Goal: Navigation & Orientation: Locate item on page

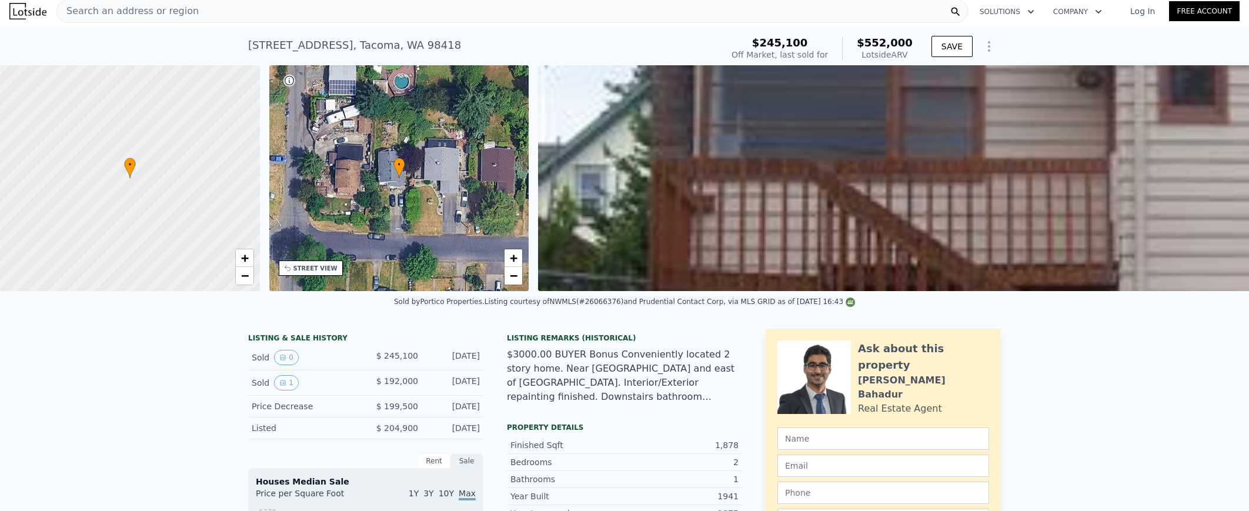
scroll to position [4, 0]
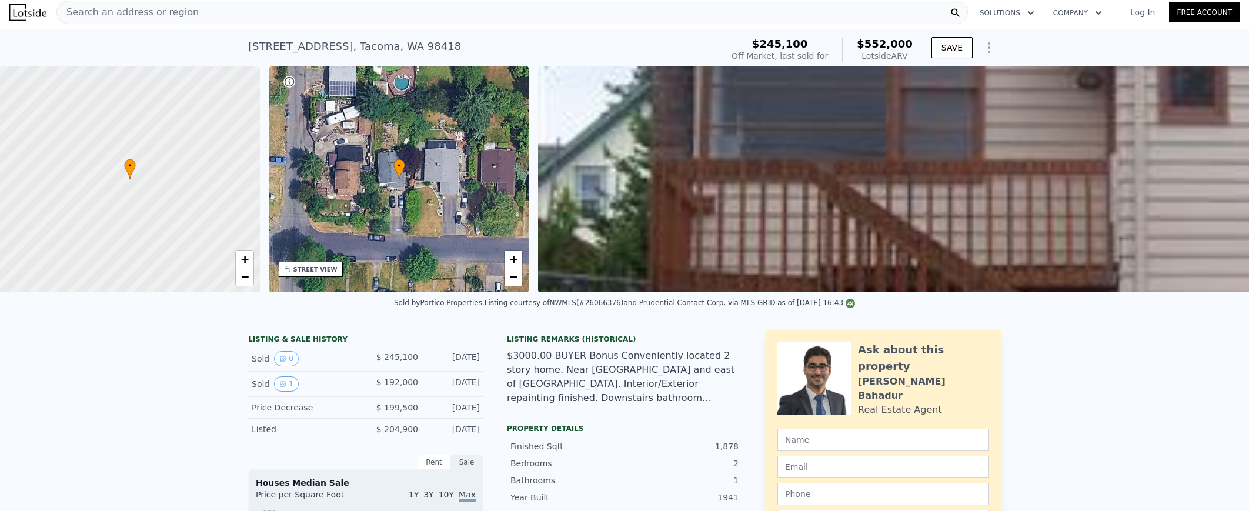
click at [379, 223] on div "• + −" at bounding box center [399, 179] width 260 height 226
click at [334, 269] on div "STREET VIEW" at bounding box center [315, 269] width 44 height 9
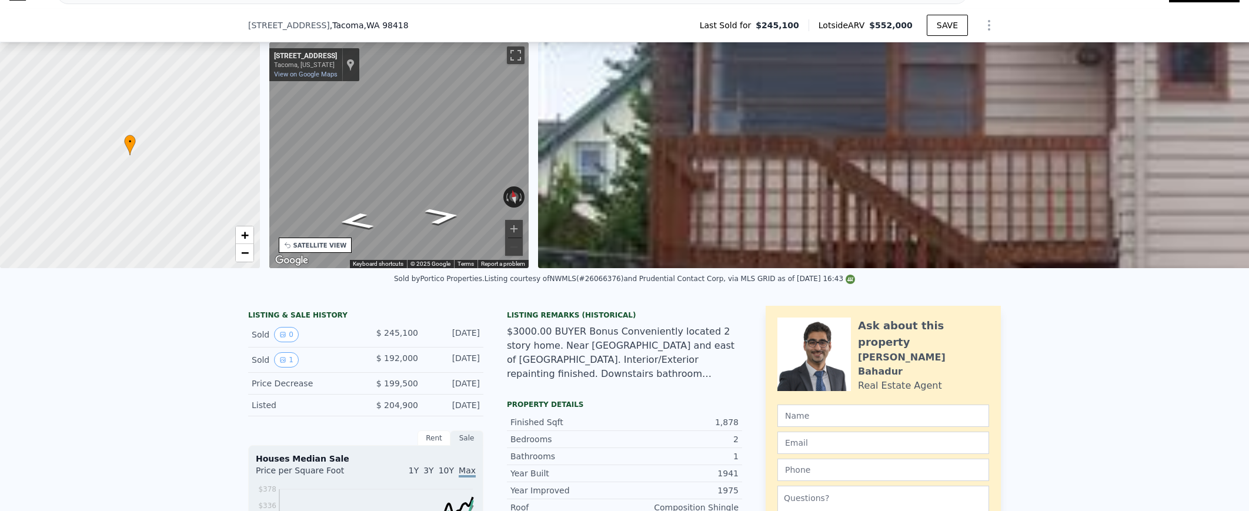
scroll to position [119, 0]
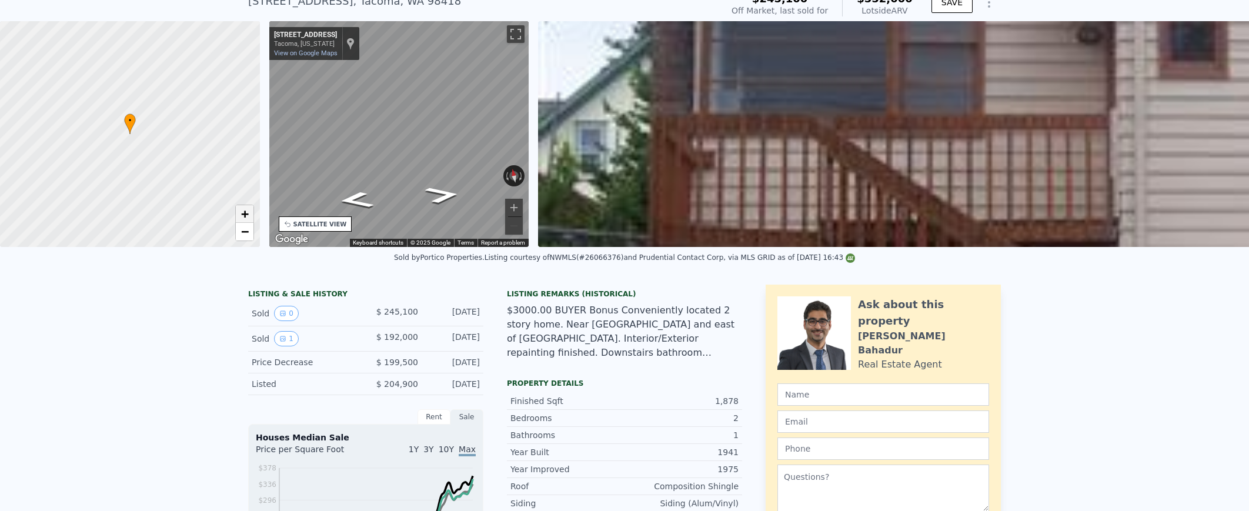
click at [238, 206] on link "+" at bounding box center [245, 214] width 18 height 18
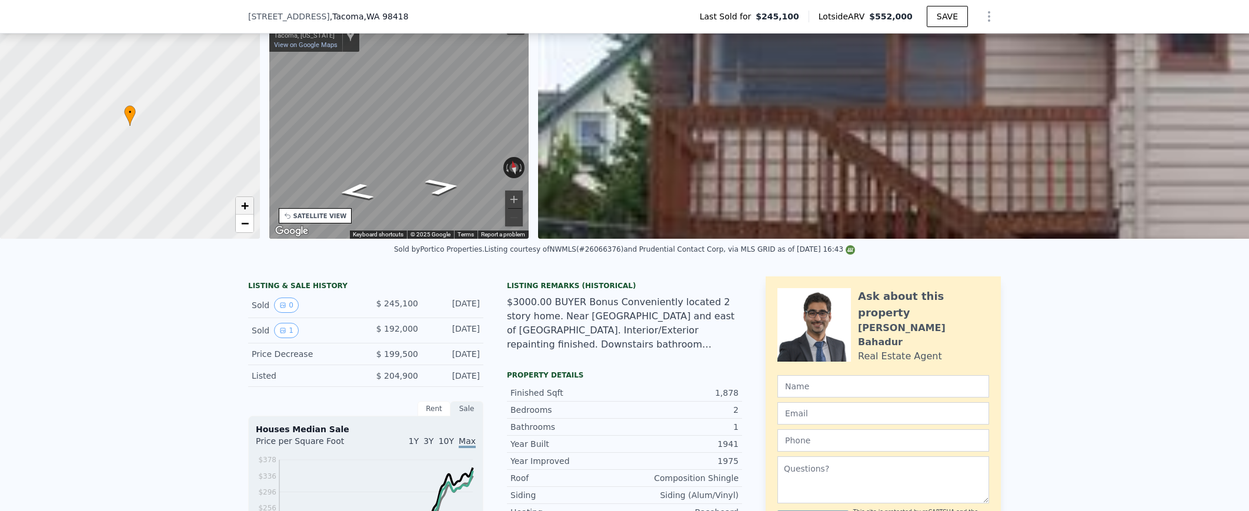
click at [238, 206] on link "+" at bounding box center [245, 206] width 18 height 18
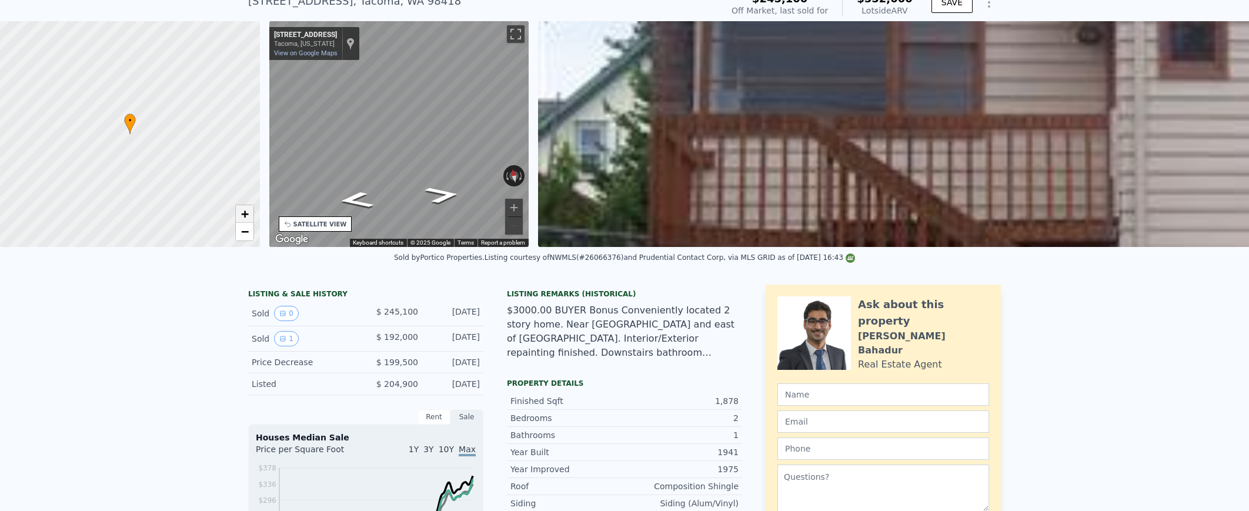
click at [238, 207] on link "+" at bounding box center [245, 214] width 18 height 18
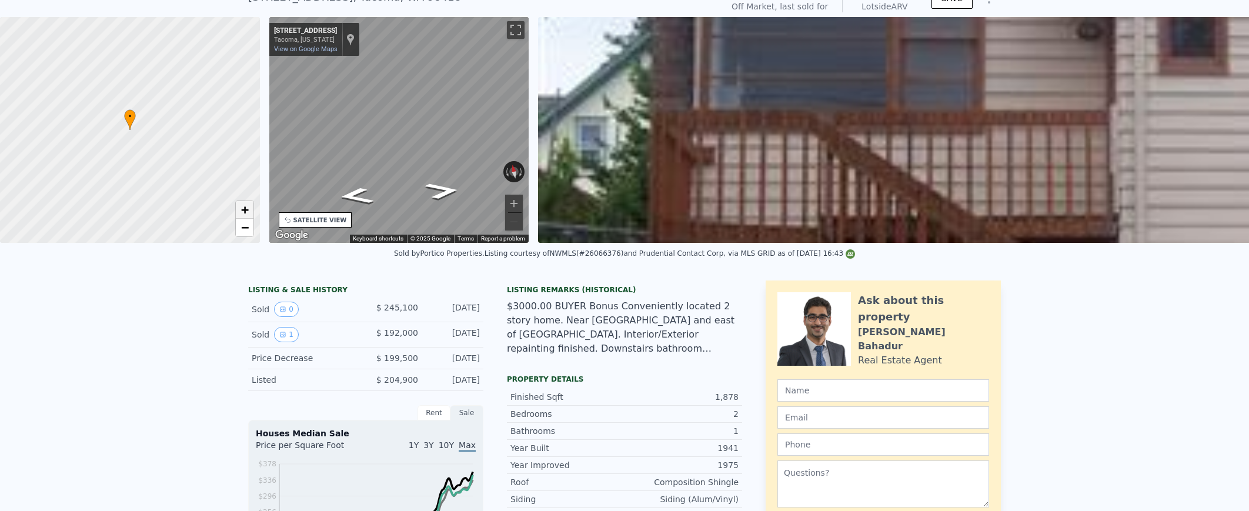
click at [238, 207] on link "+" at bounding box center [245, 210] width 18 height 18
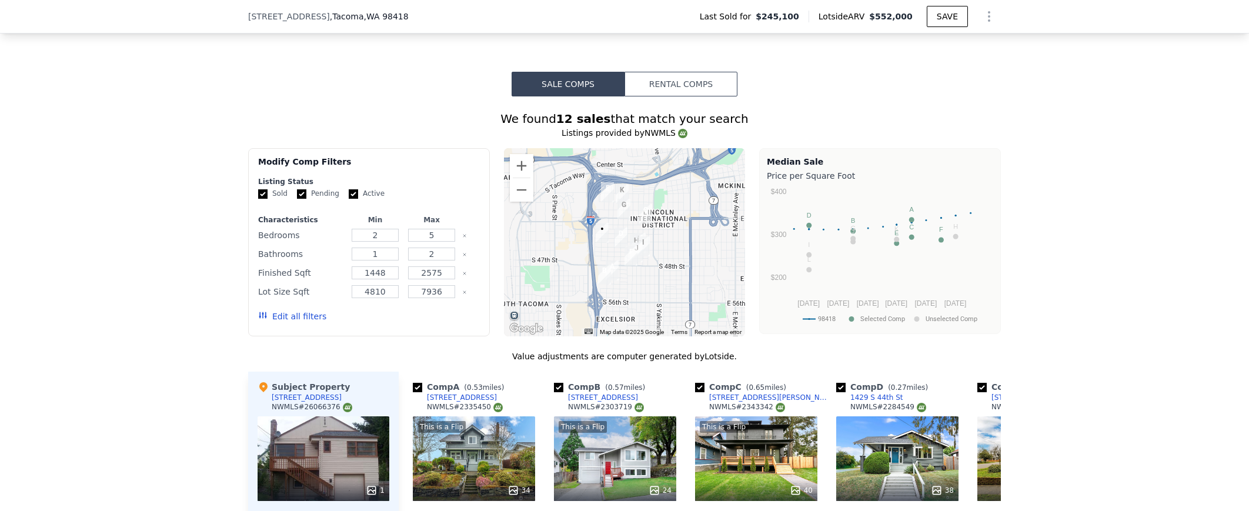
scroll to position [1018, 0]
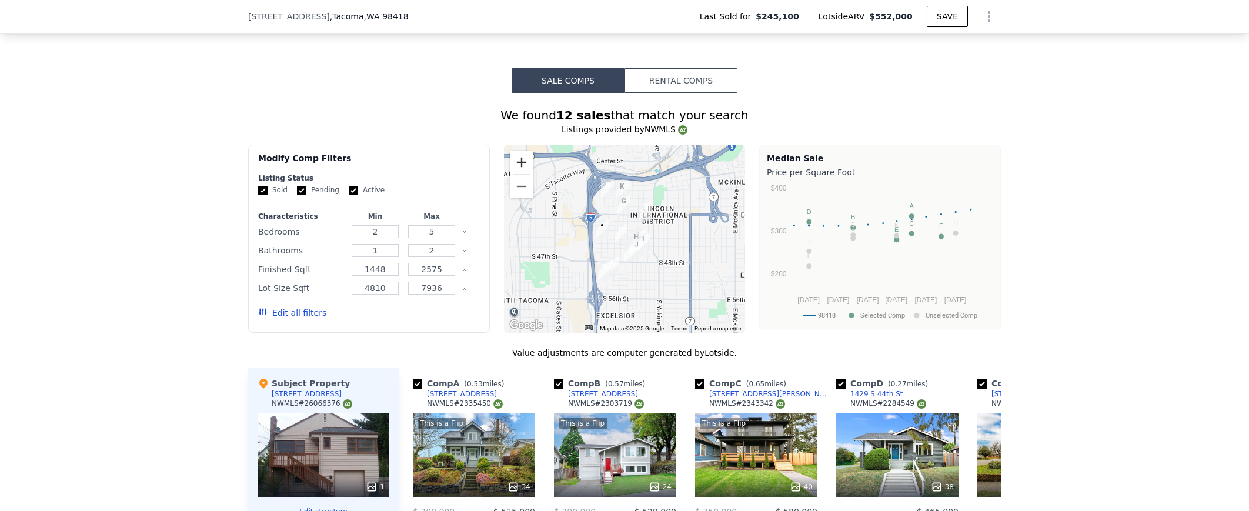
click at [519, 158] on button "Zoom in" at bounding box center [522, 163] width 24 height 24
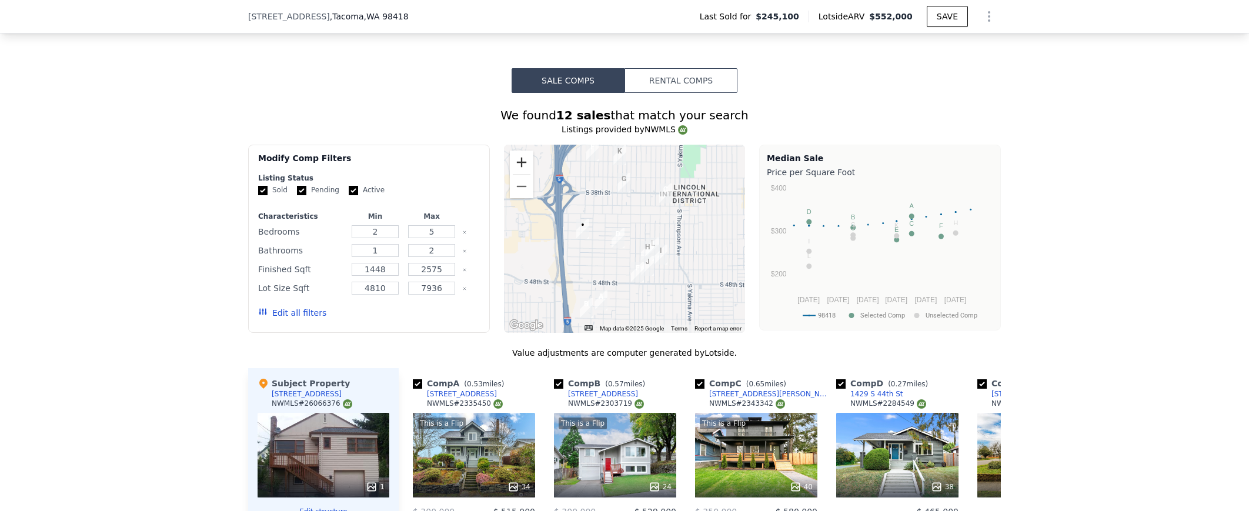
click at [519, 157] on button "Zoom in" at bounding box center [522, 163] width 24 height 24
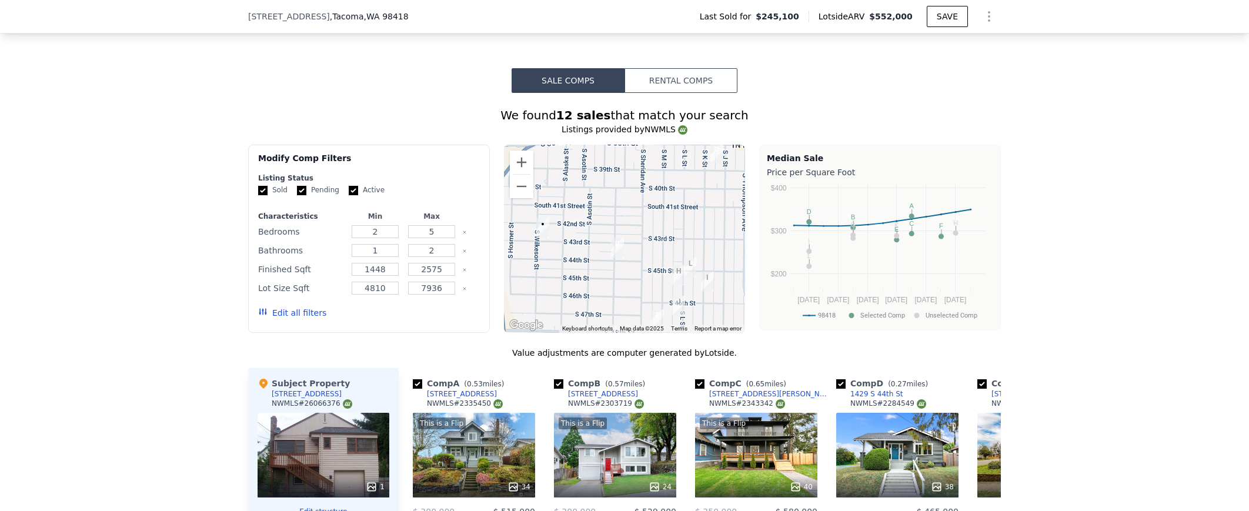
drag, startPoint x: 549, startPoint y: 246, endPoint x: 623, endPoint y: 245, distance: 74.1
click at [623, 245] on div at bounding box center [625, 239] width 242 height 188
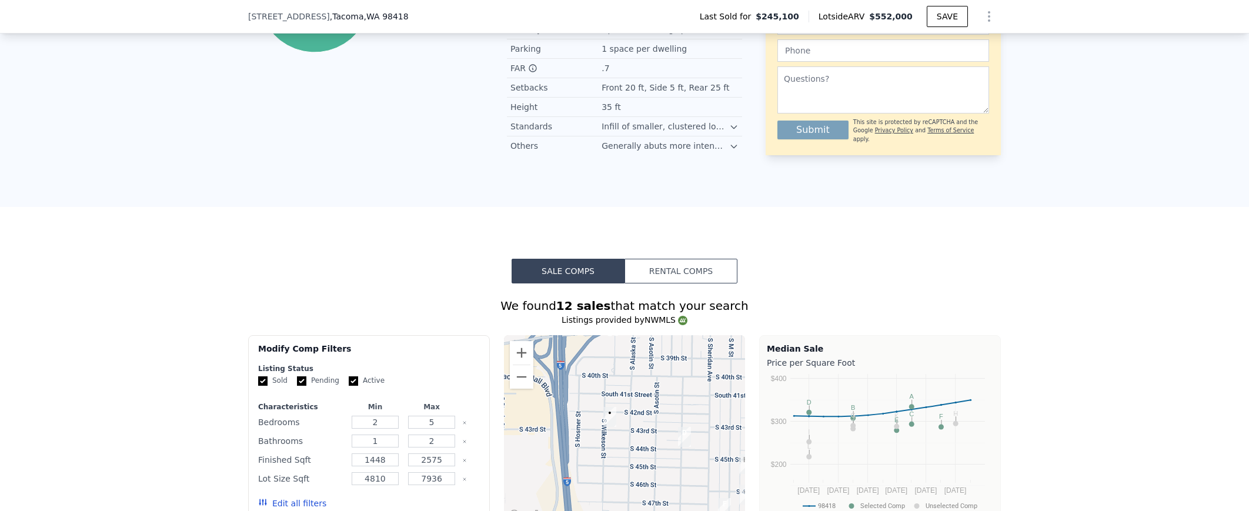
scroll to position [532, 0]
